Goal: Task Accomplishment & Management: Use online tool/utility

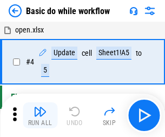
click at [40, 116] on img "button" at bounding box center [40, 111] width 13 height 13
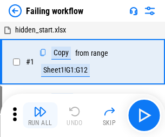
click at [40, 116] on img "button" at bounding box center [40, 111] width 13 height 13
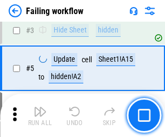
scroll to position [230, 0]
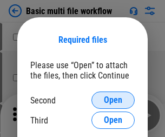
click at [113, 100] on span "Open" at bounding box center [113, 100] width 18 height 9
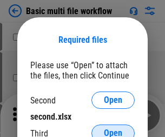
click at [113, 129] on span "Open" at bounding box center [113, 133] width 18 height 9
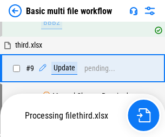
scroll to position [378, 0]
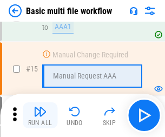
click at [40, 116] on img "button" at bounding box center [40, 111] width 13 height 13
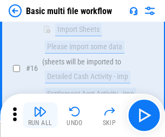
click at [40, 116] on img "button" at bounding box center [40, 111] width 13 height 13
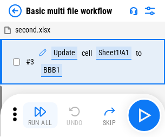
click at [40, 116] on img "button" at bounding box center [40, 111] width 13 height 13
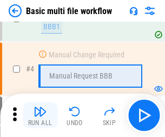
click at [40, 116] on img "button" at bounding box center [40, 111] width 13 height 13
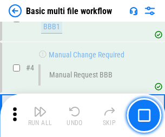
scroll to position [116, 0]
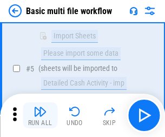
click at [40, 116] on img "button" at bounding box center [40, 111] width 13 height 13
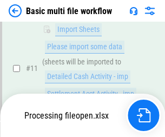
scroll to position [508, 0]
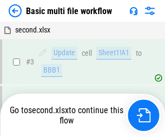
scroll to position [116, 0]
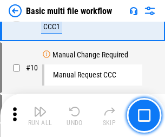
click at [40, 116] on img "button" at bounding box center [40, 111] width 13 height 13
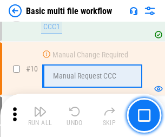
scroll to position [378, 0]
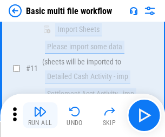
click at [40, 116] on img "button" at bounding box center [40, 111] width 13 height 13
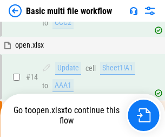
scroll to position [567, 0]
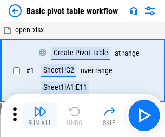
click at [40, 116] on img "button" at bounding box center [40, 111] width 13 height 13
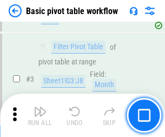
scroll to position [260, 0]
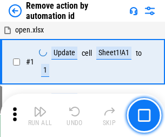
scroll to position [40, 0]
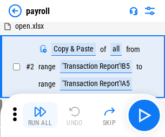
click at [40, 116] on img "button" at bounding box center [40, 111] width 13 height 13
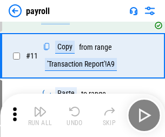
scroll to position [79, 0]
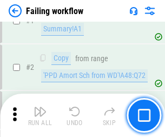
scroll to position [175, 0]
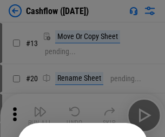
scroll to position [106, 0]
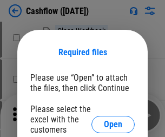
scroll to position [118, 0]
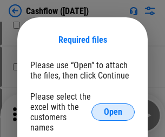
click at [113, 108] on span "Open" at bounding box center [113, 112] width 18 height 9
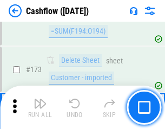
scroll to position [1149, 0]
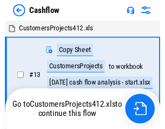
scroll to position [12, 0]
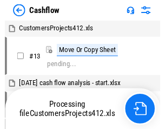
scroll to position [12, 0]
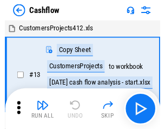
scroll to position [12, 0]
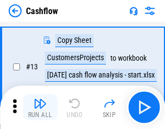
click at [40, 107] on img "button" at bounding box center [40, 103] width 13 height 13
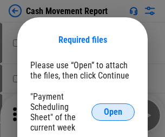
click at [113, 112] on span "Open" at bounding box center [113, 112] width 18 height 9
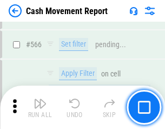
scroll to position [4974, 0]
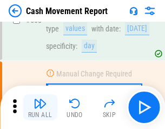
click at [40, 107] on img "button" at bounding box center [40, 103] width 13 height 13
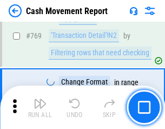
scroll to position [6030, 0]
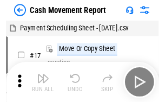
scroll to position [20, 0]
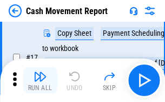
click at [40, 80] on img "button" at bounding box center [40, 76] width 13 height 13
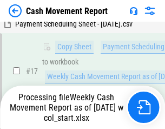
scroll to position [226, 0]
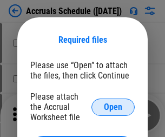
click at [113, 107] on span "Open" at bounding box center [113, 107] width 18 height 9
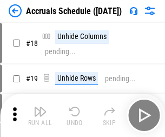
scroll to position [104, 0]
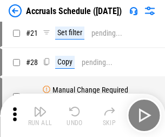
click at [40, 116] on img "button" at bounding box center [40, 111] width 13 height 13
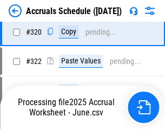
scroll to position [2019, 0]
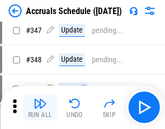
click at [40, 107] on img "button" at bounding box center [40, 103] width 13 height 13
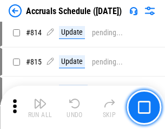
scroll to position [4789, 0]
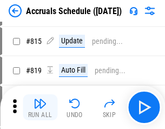
click at [40, 107] on img "button" at bounding box center [40, 103] width 13 height 13
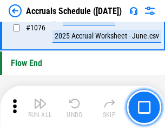
scroll to position [6499, 0]
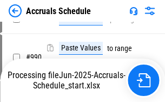
scroll to position [5528, 0]
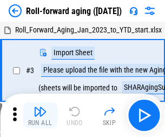
click at [40, 107] on img "button" at bounding box center [40, 111] width 13 height 13
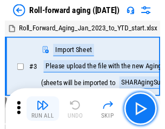
scroll to position [2, 0]
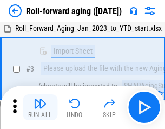
click at [40, 107] on img "button" at bounding box center [40, 103] width 13 height 13
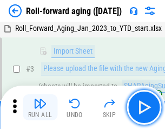
scroll to position [70, 0]
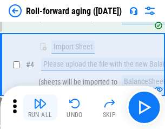
click at [40, 107] on img "button" at bounding box center [40, 103] width 13 height 13
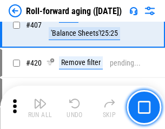
scroll to position [3763, 0]
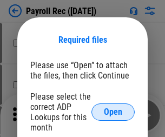
click at [113, 112] on span "Open" at bounding box center [113, 112] width 18 height 9
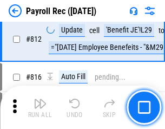
scroll to position [6894, 0]
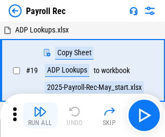
click at [40, 116] on img "button" at bounding box center [40, 111] width 13 height 13
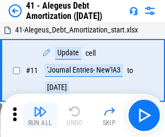
click at [40, 116] on img "button" at bounding box center [40, 111] width 13 height 13
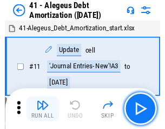
scroll to position [134, 0]
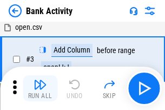
click at [40, 88] on img "button" at bounding box center [40, 84] width 13 height 13
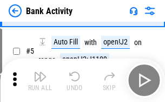
scroll to position [58, 0]
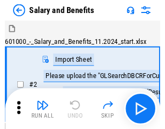
scroll to position [15, 0]
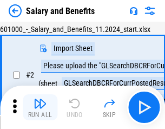
click at [40, 107] on img "button" at bounding box center [40, 103] width 13 height 13
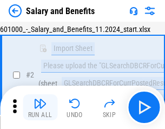
click at [40, 107] on img "button" at bounding box center [40, 103] width 13 height 13
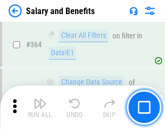
scroll to position [5110, 0]
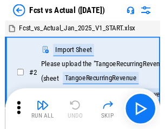
scroll to position [14, 0]
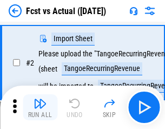
click at [40, 107] on img "button" at bounding box center [40, 103] width 13 height 13
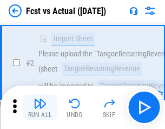
click at [40, 107] on img "button" at bounding box center [40, 103] width 13 height 13
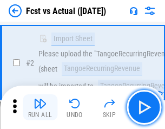
scroll to position [101, 0]
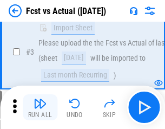
click at [40, 107] on img "button" at bounding box center [40, 103] width 13 height 13
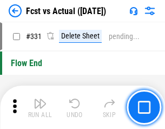
scroll to position [5194, 0]
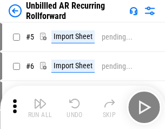
click at [40, 107] on img "button" at bounding box center [40, 103] width 13 height 13
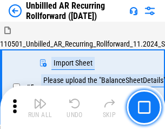
scroll to position [23, 0]
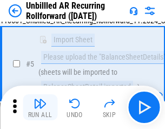
click at [40, 107] on img "button" at bounding box center [40, 103] width 13 height 13
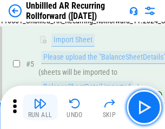
scroll to position [102, 0]
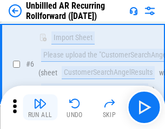
click at [40, 107] on img "button" at bounding box center [40, 103] width 13 height 13
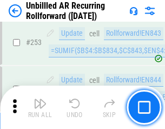
scroll to position [3686, 0]
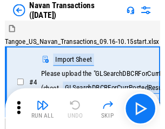
scroll to position [17, 0]
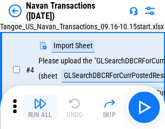
click at [40, 107] on img "button" at bounding box center [40, 103] width 13 height 13
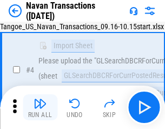
click at [40, 107] on img "button" at bounding box center [40, 103] width 13 height 13
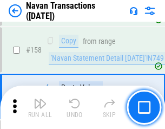
scroll to position [3518, 0]
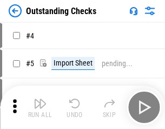
click at [40, 107] on img "button" at bounding box center [40, 103] width 13 height 13
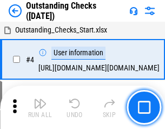
scroll to position [46, 0]
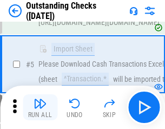
click at [40, 107] on img "button" at bounding box center [40, 103] width 13 height 13
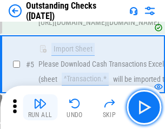
scroll to position [113, 0]
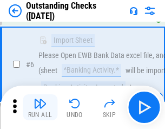
click at [40, 107] on img "button" at bounding box center [40, 103] width 13 height 13
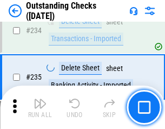
scroll to position [3295, 0]
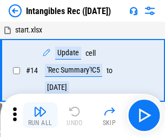
click at [40, 116] on img "button" at bounding box center [40, 111] width 13 height 13
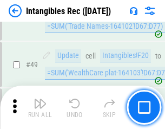
scroll to position [423, 0]
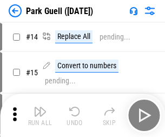
click at [40, 107] on img "button" at bounding box center [40, 111] width 13 height 13
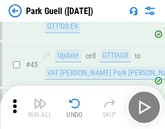
scroll to position [1357, 0]
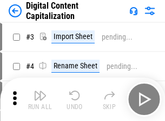
click at [40, 91] on img "button" at bounding box center [40, 95] width 13 height 13
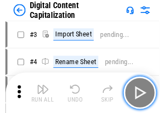
scroll to position [31, 0]
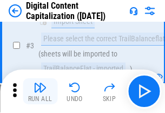
click at [40, 91] on img "button" at bounding box center [40, 87] width 13 height 13
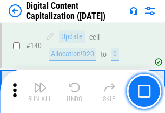
scroll to position [1151, 0]
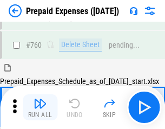
click at [40, 107] on img "button" at bounding box center [40, 103] width 13 height 13
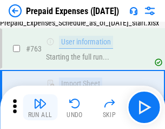
click at [40, 107] on img "button" at bounding box center [40, 103] width 13 height 13
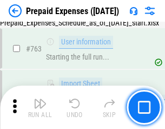
scroll to position [3072, 0]
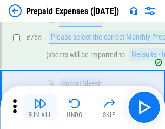
click at [40, 107] on img "button" at bounding box center [40, 103] width 13 height 13
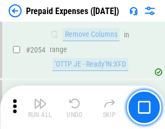
scroll to position [11343, 0]
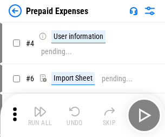
click at [40, 116] on img "button" at bounding box center [40, 111] width 13 height 13
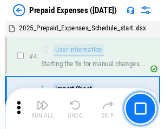
scroll to position [48, 0]
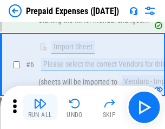
click at [40, 107] on img "button" at bounding box center [40, 103] width 13 height 13
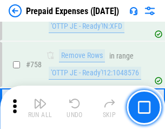
scroll to position [3867, 0]
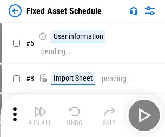
click at [40, 116] on img "button" at bounding box center [40, 111] width 13 height 13
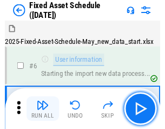
scroll to position [59, 0]
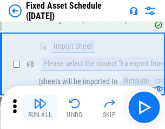
click at [40, 107] on img "button" at bounding box center [40, 103] width 13 height 13
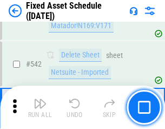
scroll to position [3869, 0]
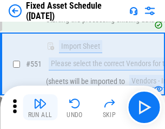
click at [40, 107] on img "button" at bounding box center [40, 103] width 13 height 13
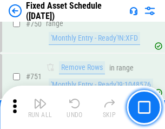
scroll to position [5290, 0]
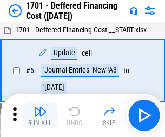
click at [40, 116] on img "button" at bounding box center [40, 111] width 13 height 13
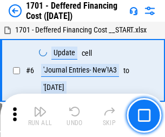
scroll to position [130, 0]
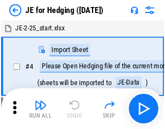
scroll to position [2, 0]
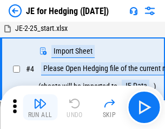
click at [40, 107] on img "button" at bounding box center [40, 103] width 13 height 13
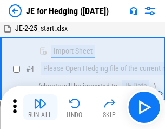
click at [40, 107] on img "button" at bounding box center [40, 103] width 13 height 13
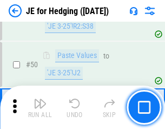
scroll to position [703, 0]
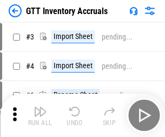
click at [40, 107] on img "button" at bounding box center [40, 111] width 13 height 13
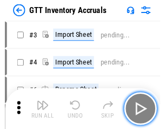
scroll to position [2, 0]
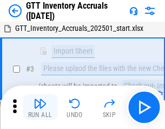
click at [40, 107] on img "button" at bounding box center [40, 103] width 13 height 13
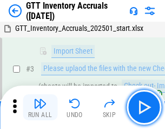
scroll to position [70, 0]
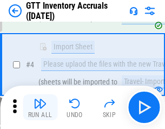
click at [40, 107] on img "button" at bounding box center [40, 103] width 13 height 13
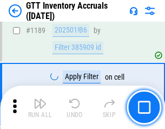
scroll to position [8861, 0]
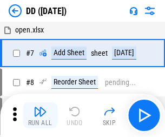
click at [40, 116] on img "button" at bounding box center [40, 111] width 13 height 13
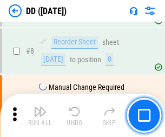
scroll to position [105, 0]
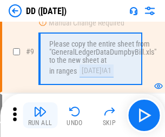
click at [40, 116] on img "button" at bounding box center [40, 111] width 13 height 13
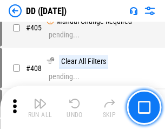
scroll to position [4855, 0]
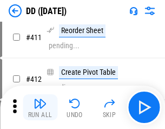
click at [40, 107] on img "button" at bounding box center [40, 103] width 13 height 13
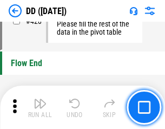
scroll to position [5194, 0]
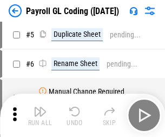
click at [40, 116] on img "button" at bounding box center [40, 111] width 13 height 13
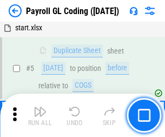
scroll to position [130, 0]
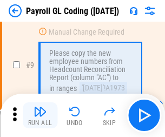
click at [40, 116] on img "button" at bounding box center [40, 111] width 13 height 13
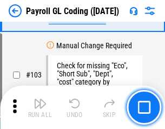
scroll to position [2546, 0]
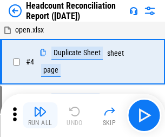
click at [40, 116] on img "button" at bounding box center [40, 111] width 13 height 13
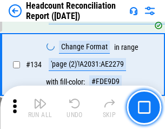
scroll to position [1304, 0]
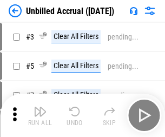
click at [40, 116] on img "button" at bounding box center [40, 111] width 13 height 13
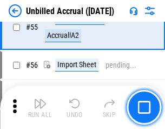
scroll to position [1133, 0]
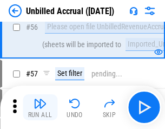
click at [40, 107] on img "button" at bounding box center [40, 103] width 13 height 13
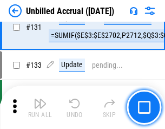
scroll to position [3232, 0]
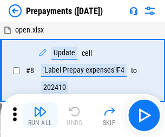
click at [40, 116] on img "button" at bounding box center [40, 111] width 13 height 13
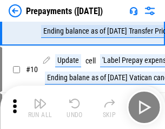
scroll to position [68, 0]
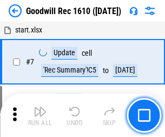
scroll to position [186, 0]
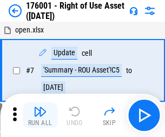
click at [40, 116] on img "button" at bounding box center [40, 111] width 13 height 13
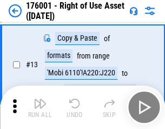
scroll to position [70, 0]
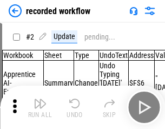
click at [40, 107] on img "button" at bounding box center [40, 103] width 13 height 13
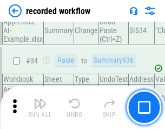
scroll to position [3392, 0]
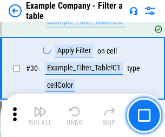
scroll to position [993, 0]
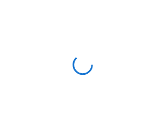
scroll to position [17, 0]
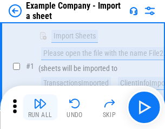
click at [40, 107] on img "button" at bounding box center [40, 103] width 13 height 13
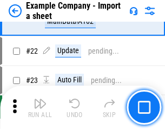
scroll to position [240, 0]
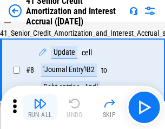
click at [40, 107] on img "button" at bounding box center [40, 103] width 13 height 13
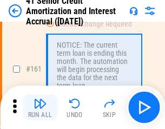
click at [40, 107] on img "button" at bounding box center [40, 103] width 13 height 13
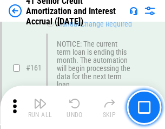
scroll to position [1161, 0]
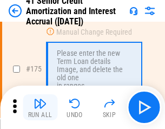
click at [40, 107] on img "button" at bounding box center [40, 103] width 13 height 13
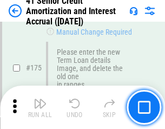
scroll to position [1271, 0]
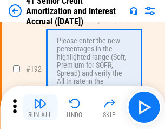
click at [40, 107] on img "button" at bounding box center [40, 103] width 13 height 13
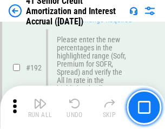
scroll to position [1385, 0]
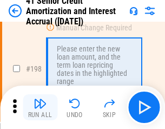
click at [40, 107] on img "button" at bounding box center [40, 103] width 13 height 13
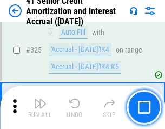
scroll to position [2772, 0]
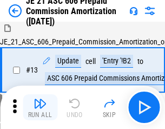
click at [40, 107] on img "button" at bounding box center [40, 103] width 13 height 13
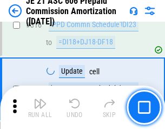
scroll to position [2026, 0]
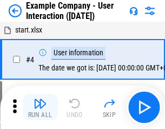
click at [40, 107] on img "button" at bounding box center [40, 103] width 13 height 13
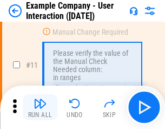
click at [40, 107] on img "button" at bounding box center [40, 103] width 13 height 13
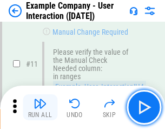
scroll to position [235, 0]
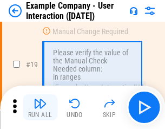
click at [40, 107] on img "button" at bounding box center [40, 103] width 13 height 13
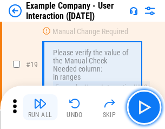
click at [40, 107] on img "button" at bounding box center [40, 103] width 13 height 13
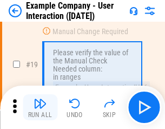
click at [40, 107] on img "button" at bounding box center [40, 103] width 13 height 13
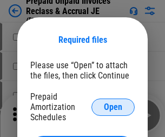
click at [113, 107] on span "Open" at bounding box center [113, 107] width 18 height 9
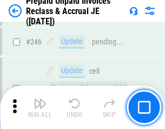
scroll to position [1465, 0]
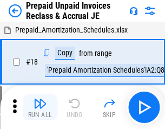
click at [40, 107] on img "button" at bounding box center [40, 103] width 13 height 13
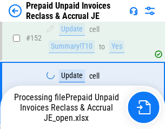
scroll to position [889, 0]
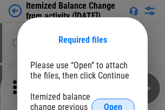
click at [113, 103] on span "Open" at bounding box center [113, 107] width 18 height 9
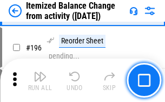
scroll to position [2088, 0]
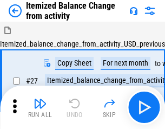
scroll to position [17, 0]
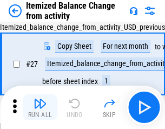
click at [40, 107] on img "button" at bounding box center [40, 103] width 13 height 13
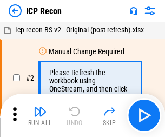
scroll to position [5, 0]
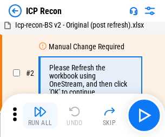
click at [40, 116] on img "button" at bounding box center [40, 111] width 13 height 13
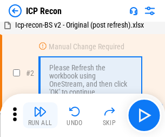
click at [40, 116] on img "button" at bounding box center [40, 111] width 13 height 13
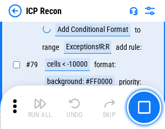
scroll to position [1064, 0]
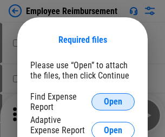
click at [113, 102] on span "Open" at bounding box center [113, 102] width 18 height 9
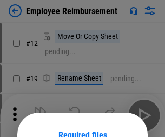
scroll to position [95, 0]
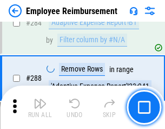
scroll to position [2950, 0]
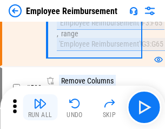
click at [40, 107] on img "button" at bounding box center [40, 103] width 13 height 13
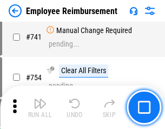
scroll to position [7613, 0]
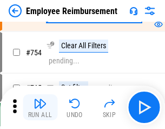
click at [40, 107] on img "button" at bounding box center [40, 103] width 13 height 13
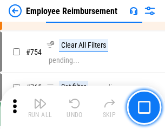
click at [40, 107] on img "button" at bounding box center [40, 103] width 13 height 13
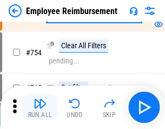
click at [40, 107] on img "button" at bounding box center [40, 103] width 13 height 13
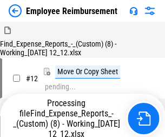
scroll to position [37, 0]
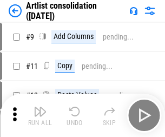
click at [40, 116] on img "button" at bounding box center [40, 111] width 13 height 13
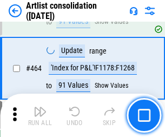
scroll to position [4752, 0]
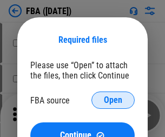
click at [113, 100] on span "Open" at bounding box center [113, 100] width 18 height 9
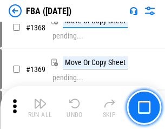
scroll to position [11654, 0]
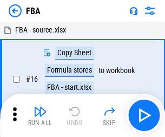
scroll to position [11, 0]
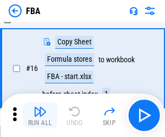
click at [40, 116] on img "button" at bounding box center [40, 111] width 13 height 13
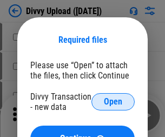
click at [113, 102] on span "Open" at bounding box center [113, 102] width 18 height 9
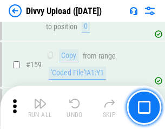
scroll to position [1124, 0]
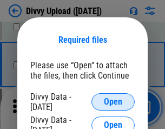
click at [113, 102] on span "Open" at bounding box center [113, 102] width 18 height 9
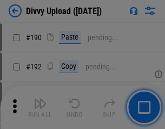
scroll to position [1370, 0]
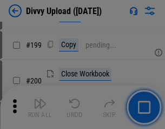
scroll to position [1578, 0]
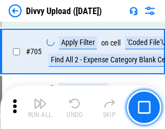
scroll to position [7423, 0]
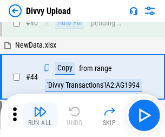
click at [40, 116] on img "button" at bounding box center [40, 111] width 13 height 13
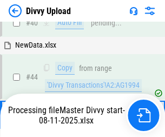
scroll to position [119, 0]
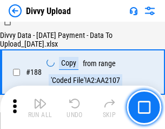
scroll to position [1277, 0]
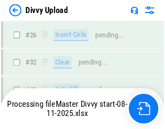
scroll to position [1124, 0]
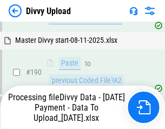
scroll to position [1454, 0]
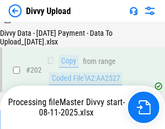
scroll to position [1756, 0]
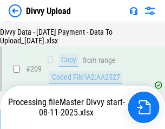
scroll to position [1995, 0]
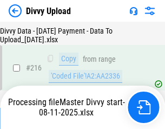
scroll to position [2234, 0]
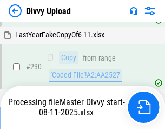
scroll to position [2693, 0]
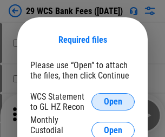
click at [113, 102] on span "Open" at bounding box center [113, 102] width 18 height 9
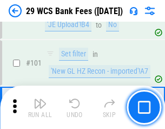
scroll to position [1058, 0]
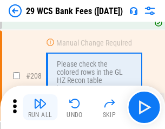
click at [40, 107] on img "button" at bounding box center [40, 103] width 13 height 13
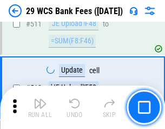
scroll to position [5460, 0]
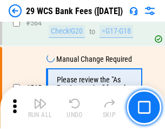
click at [40, 107] on img "button" at bounding box center [40, 103] width 13 height 13
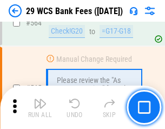
scroll to position [5869, 0]
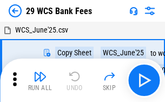
scroll to position [20, 0]
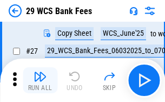
click at [40, 80] on img "button" at bounding box center [40, 76] width 13 height 13
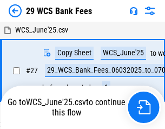
scroll to position [6, 0]
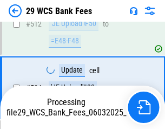
scroll to position [5793, 0]
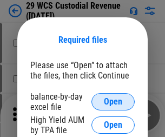
click at [113, 102] on span "Open" at bounding box center [113, 102] width 18 height 9
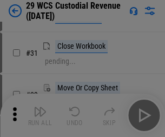
scroll to position [233, 0]
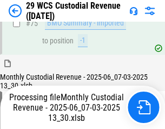
scroll to position [1134, 0]
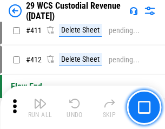
click at [40, 107] on img "button" at bounding box center [40, 103] width 13 height 13
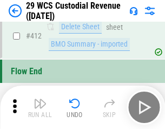
scroll to position [5182, 0]
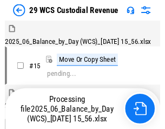
scroll to position [26, 0]
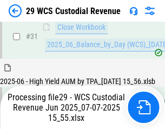
scroll to position [557, 0]
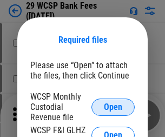
click at [113, 107] on span "Open" at bounding box center [113, 107] width 18 height 9
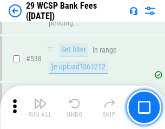
scroll to position [4169, 0]
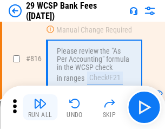
click at [40, 107] on img "button" at bounding box center [40, 103] width 13 height 13
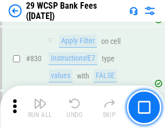
scroll to position [6885, 0]
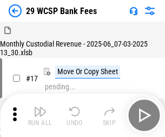
click at [40, 107] on img "button" at bounding box center [40, 111] width 13 height 13
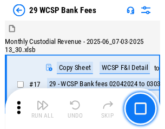
scroll to position [26, 0]
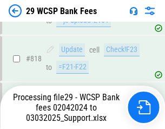
scroll to position [6672, 0]
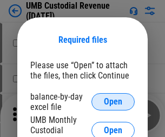
click at [113, 102] on span "Open" at bounding box center [113, 102] width 18 height 9
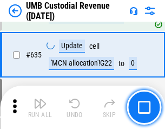
scroll to position [5679, 0]
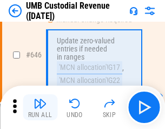
click at [40, 107] on img "button" at bounding box center [40, 103] width 13 height 13
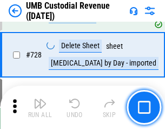
scroll to position [6694, 0]
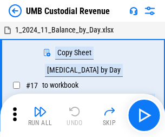
scroll to position [8, 0]
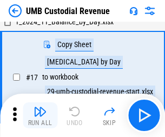
click at [40, 116] on img "button" at bounding box center [40, 111] width 13 height 13
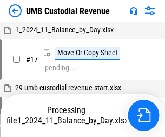
scroll to position [8, 0]
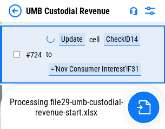
scroll to position [6623, 0]
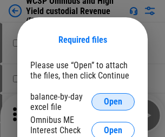
click at [113, 102] on span "Open" at bounding box center [113, 102] width 18 height 9
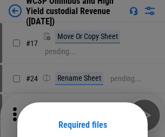
scroll to position [85, 0]
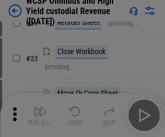
scroll to position [248, 0]
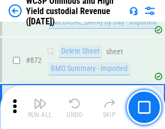
scroll to position [9184, 0]
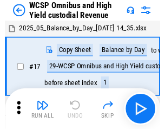
scroll to position [6, 0]
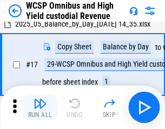
click at [40, 107] on img "button" at bounding box center [40, 103] width 13 height 13
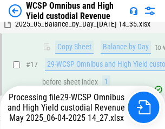
scroll to position [226, 0]
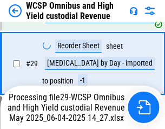
scroll to position [226, 0]
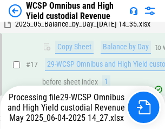
scroll to position [226, 0]
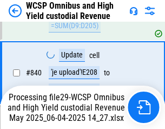
scroll to position [9066, 0]
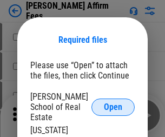
click at [113, 103] on span "Open" at bounding box center [113, 107] width 18 height 9
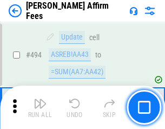
scroll to position [2951, 0]
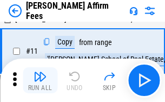
click at [40, 80] on img "button" at bounding box center [40, 76] width 13 height 13
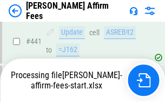
scroll to position [2846, 0]
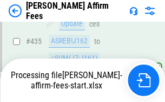
scroll to position [2909, 0]
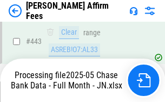
scroll to position [2862, 0]
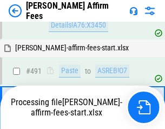
scroll to position [2895, 0]
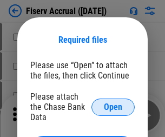
click at [113, 103] on span "Open" at bounding box center [113, 107] width 18 height 9
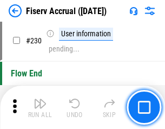
scroll to position [3439, 0]
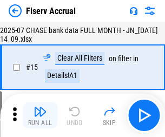
click at [40, 116] on img "button" at bounding box center [40, 111] width 13 height 13
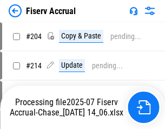
scroll to position [3070, 0]
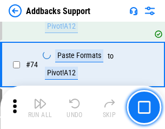
scroll to position [790, 0]
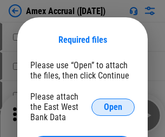
click at [113, 107] on span "Open" at bounding box center [113, 107] width 18 height 9
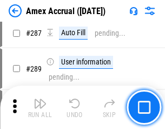
scroll to position [3112, 0]
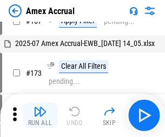
click at [40, 116] on img "button" at bounding box center [40, 111] width 13 height 13
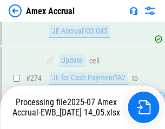
scroll to position [3234, 0]
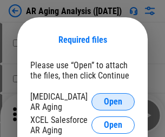
click at [113, 100] on span "Open" at bounding box center [113, 102] width 18 height 9
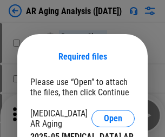
scroll to position [17, 0]
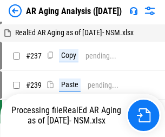
scroll to position [11, 0]
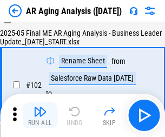
click at [40, 116] on img "button" at bounding box center [40, 111] width 13 height 13
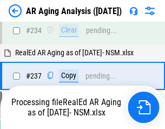
scroll to position [1682, 0]
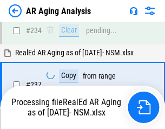
scroll to position [1715, 0]
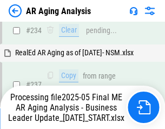
scroll to position [1670, 0]
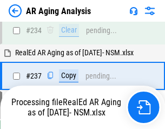
scroll to position [1670, 0]
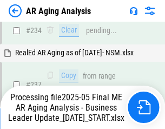
scroll to position [1670, 0]
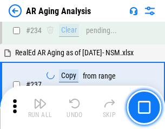
scroll to position [1670, 0]
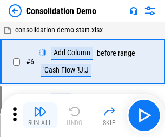
click at [40, 116] on img "button" at bounding box center [40, 111] width 13 height 13
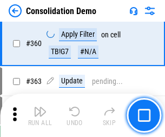
scroll to position [3637, 0]
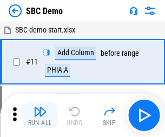
click at [40, 116] on img "button" at bounding box center [40, 111] width 13 height 13
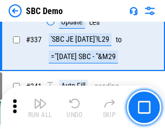
scroll to position [2855, 0]
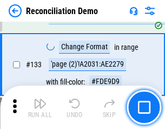
scroll to position [1289, 0]
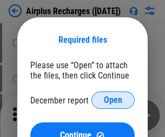
click at [113, 100] on span "Open" at bounding box center [113, 100] width 18 height 9
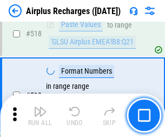
scroll to position [4670, 0]
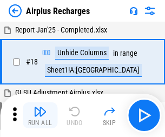
click at [40, 116] on img "button" at bounding box center [40, 111] width 13 height 13
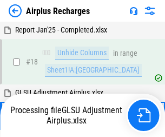
scroll to position [48, 0]
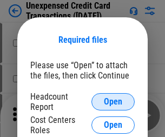
click at [113, 102] on span "Open" at bounding box center [113, 102] width 18 height 9
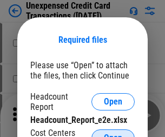
click at [113, 134] on span "Open" at bounding box center [113, 138] width 18 height 9
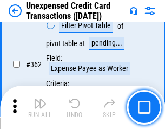
scroll to position [2791, 0]
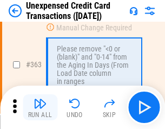
click at [40, 107] on img "button" at bounding box center [40, 103] width 13 height 13
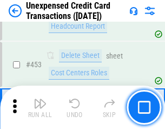
scroll to position [3701, 0]
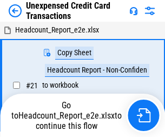
scroll to position [17, 0]
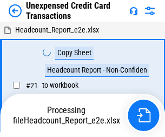
scroll to position [17, 0]
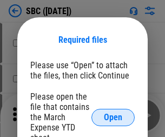
click at [113, 117] on span "Open" at bounding box center [113, 117] width 18 height 9
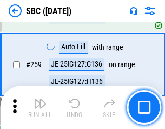
scroll to position [2121, 0]
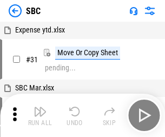
scroll to position [11, 0]
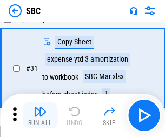
click at [40, 116] on img "button" at bounding box center [40, 111] width 13 height 13
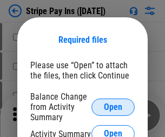
click at [113, 107] on span "Open" at bounding box center [113, 107] width 18 height 9
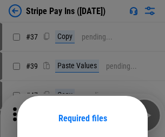
scroll to position [79, 0]
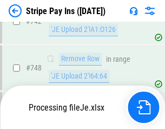
scroll to position [5626, 0]
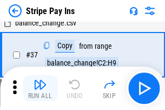
click at [40, 88] on img "button" at bounding box center [40, 84] width 13 height 13
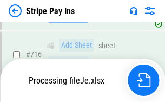
scroll to position [5602, 0]
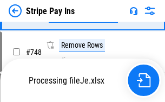
scroll to position [5602, 0]
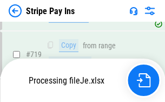
scroll to position [5602, 0]
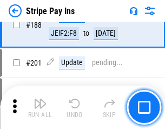
scroll to position [1545, 0]
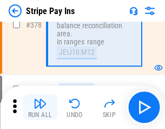
click at [40, 107] on img "button" at bounding box center [40, 103] width 13 height 13
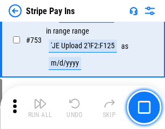
scroll to position [5588, 0]
